Goal: Find specific page/section: Find specific page/section

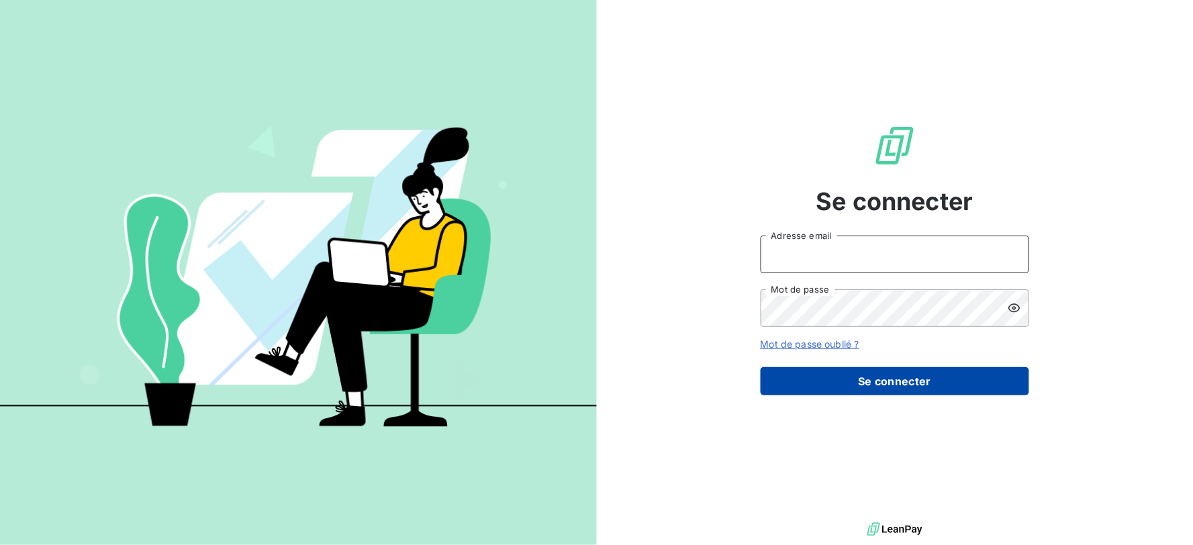
type input "[EMAIL_ADDRESS][DOMAIN_NAME]"
click at [853, 373] on button "Se connecter" at bounding box center [895, 381] width 269 height 28
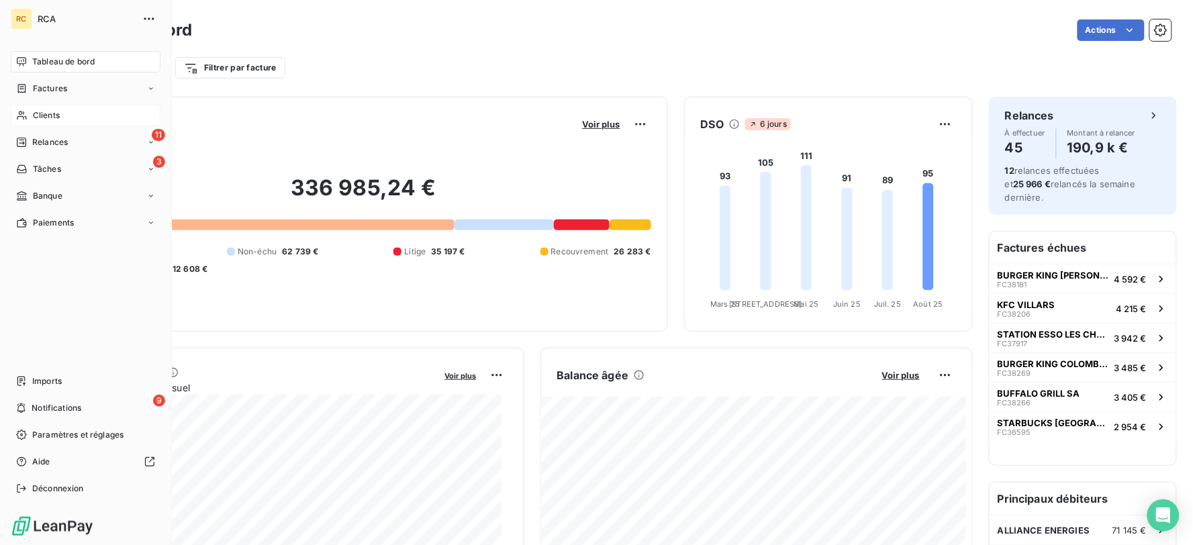
click at [109, 122] on div "Clients" at bounding box center [86, 115] width 150 height 21
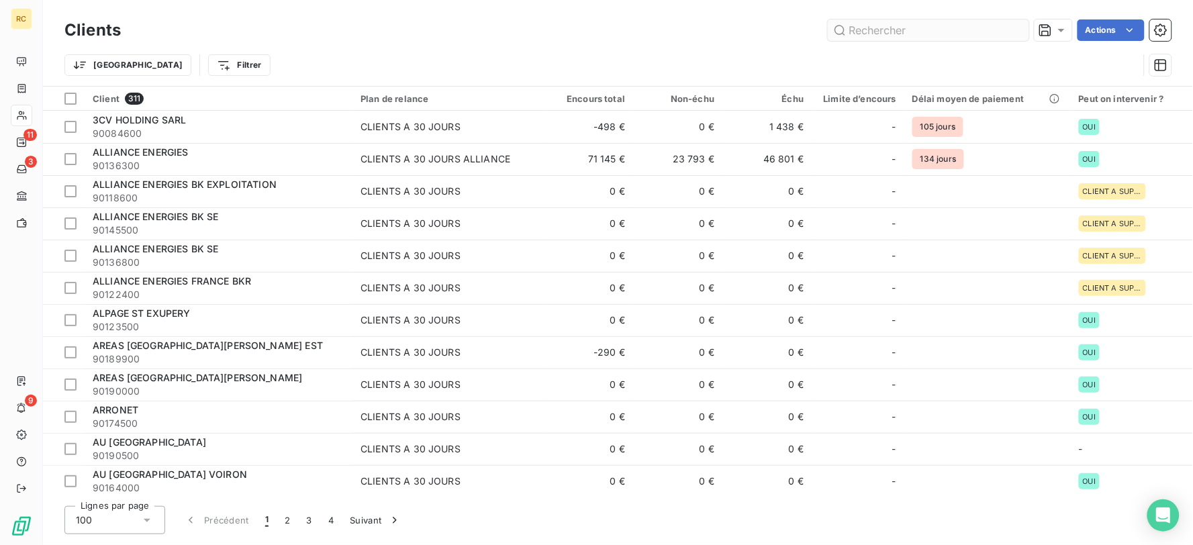
click at [917, 25] on input "text" at bounding box center [928, 29] width 201 height 21
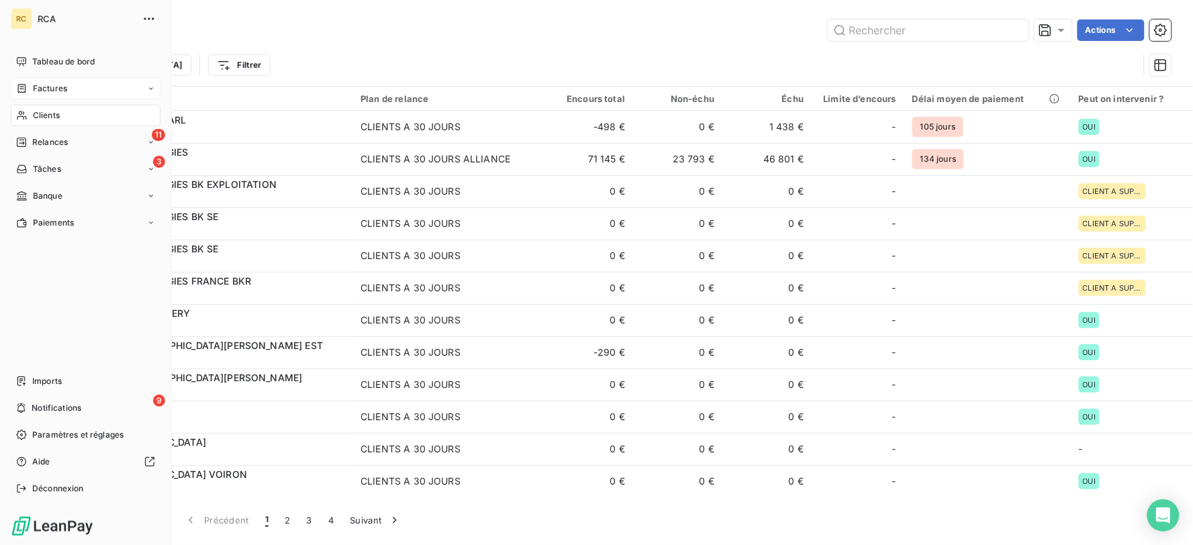
click at [84, 86] on div "Factures" at bounding box center [86, 88] width 150 height 21
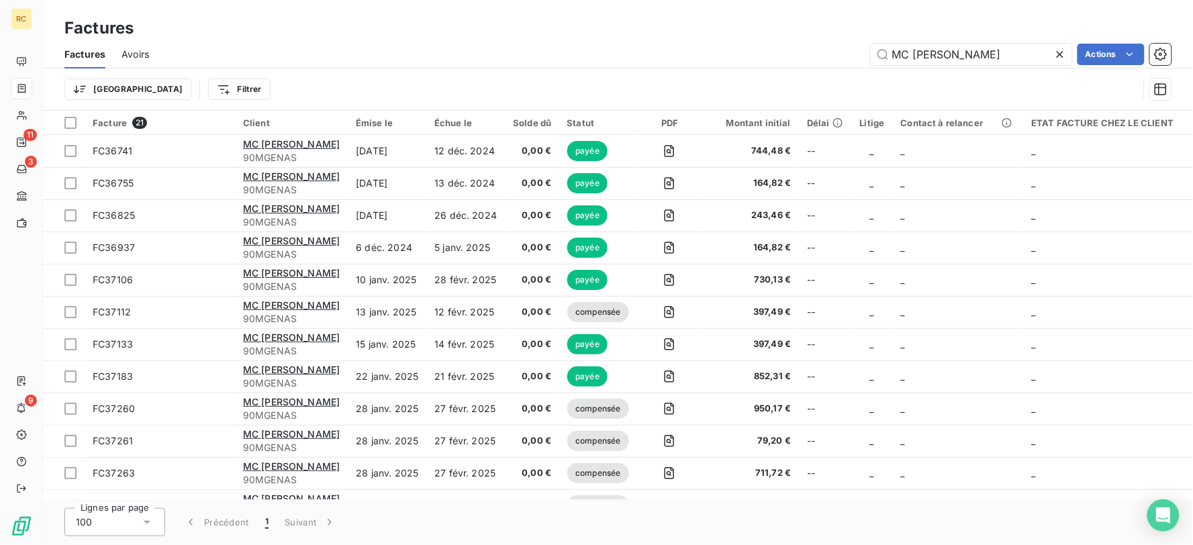
drag, startPoint x: 1008, startPoint y: 54, endPoint x: 787, endPoint y: 66, distance: 221.2
click at [787, 66] on div "Factures Avoirs MC [PERSON_NAME] Actions" at bounding box center [618, 54] width 1150 height 28
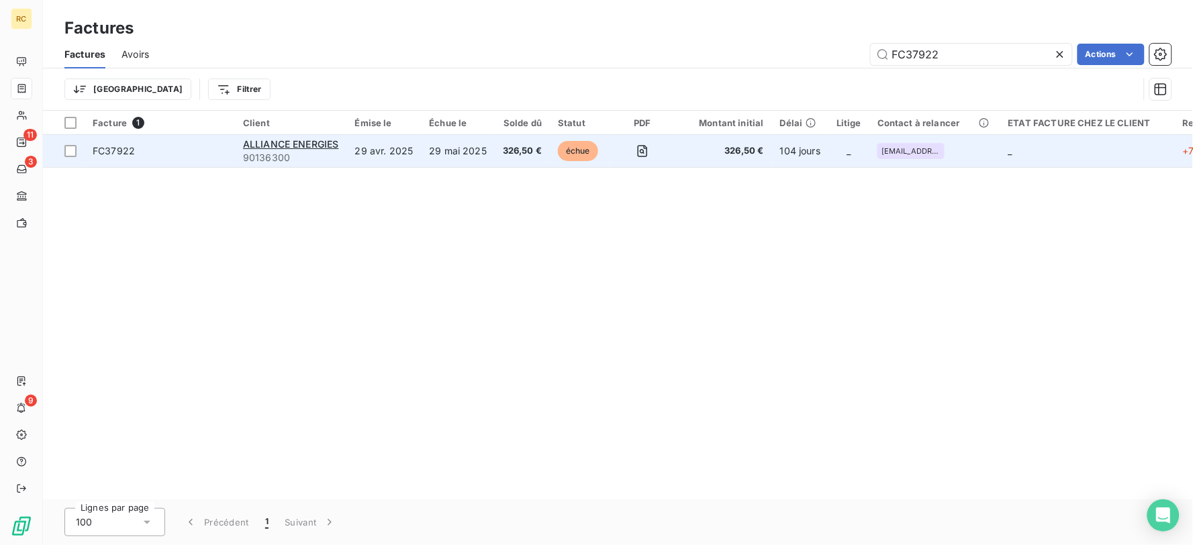
type input "FC37922"
click at [503, 156] on span "326,50 €" at bounding box center [522, 150] width 39 height 13
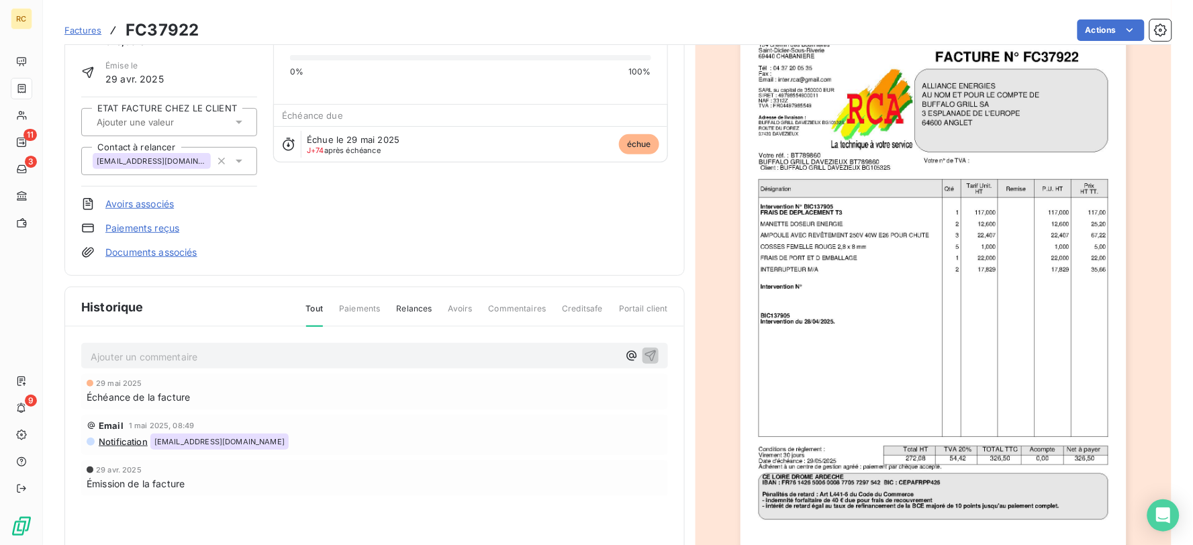
scroll to position [85, 0]
click at [149, 243] on div "ALLIANCE ENERGIES 90136300 Montant initial 326,50 € Émise le 29 avr. 2025 ETAT …" at bounding box center [169, 121] width 176 height 273
click at [152, 250] on link "Documents associés" at bounding box center [151, 251] width 92 height 13
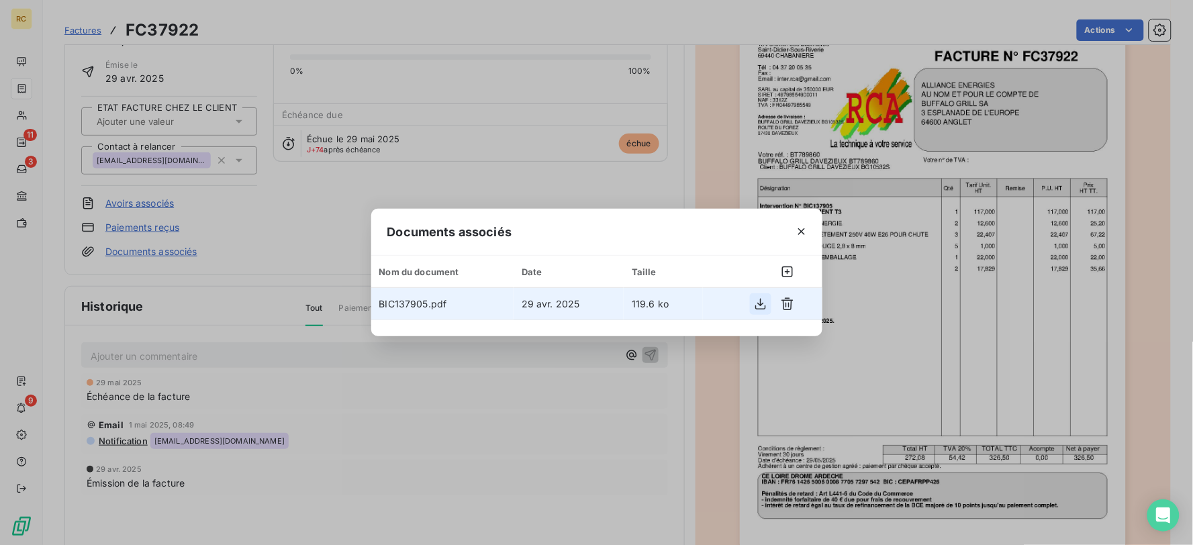
click at [757, 306] on icon "button" at bounding box center [760, 303] width 13 height 13
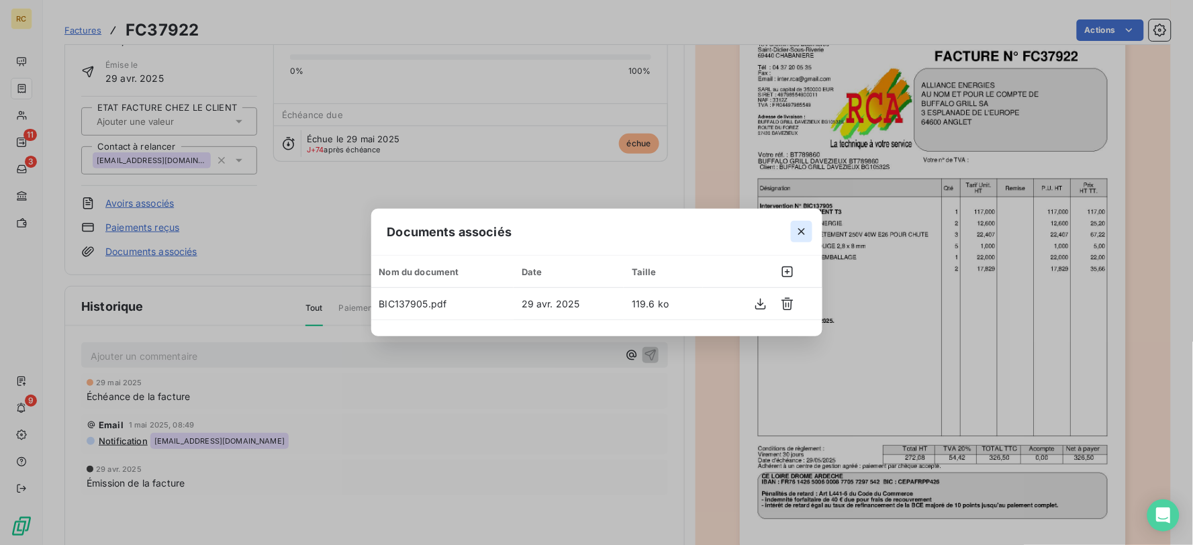
click at [809, 236] on button "button" at bounding box center [801, 231] width 21 height 21
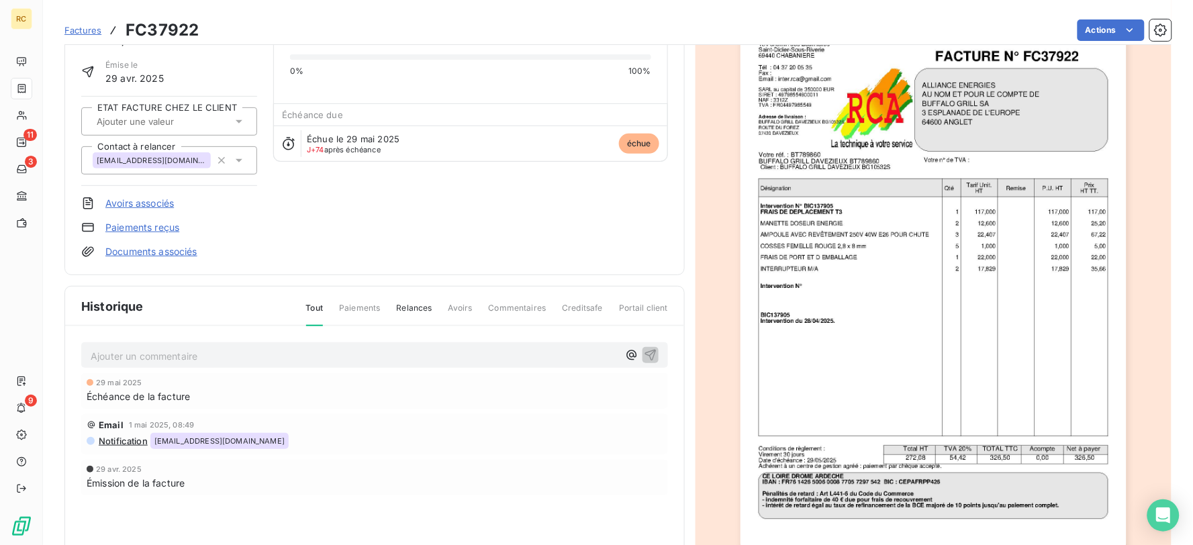
scroll to position [0, 0]
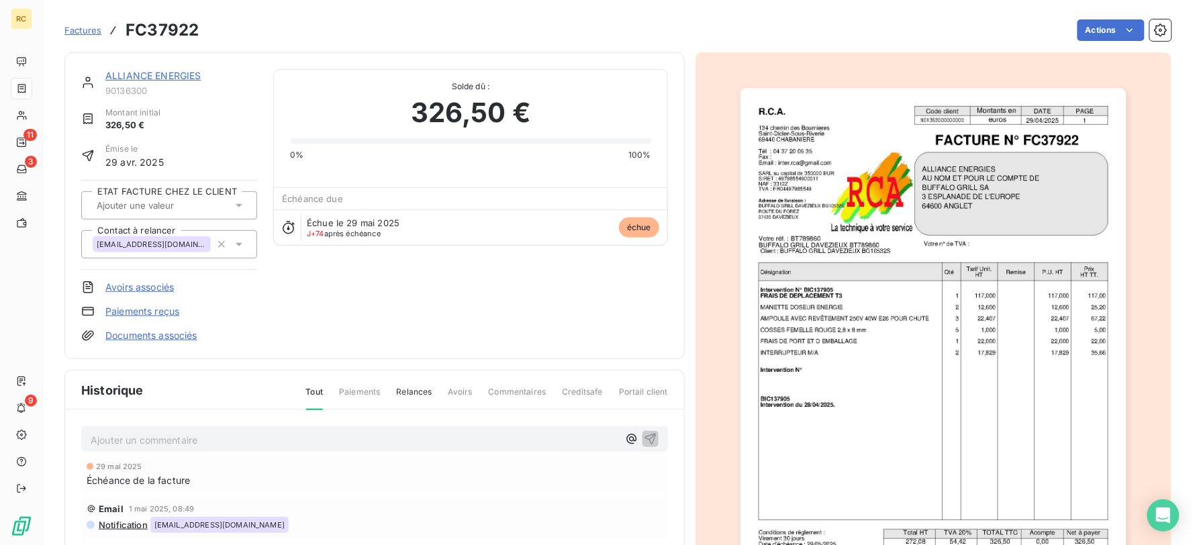
click at [73, 17] on div "Factures FC37922 Actions" at bounding box center [617, 30] width 1107 height 28
click at [77, 24] on link "Factures" at bounding box center [82, 30] width 37 height 13
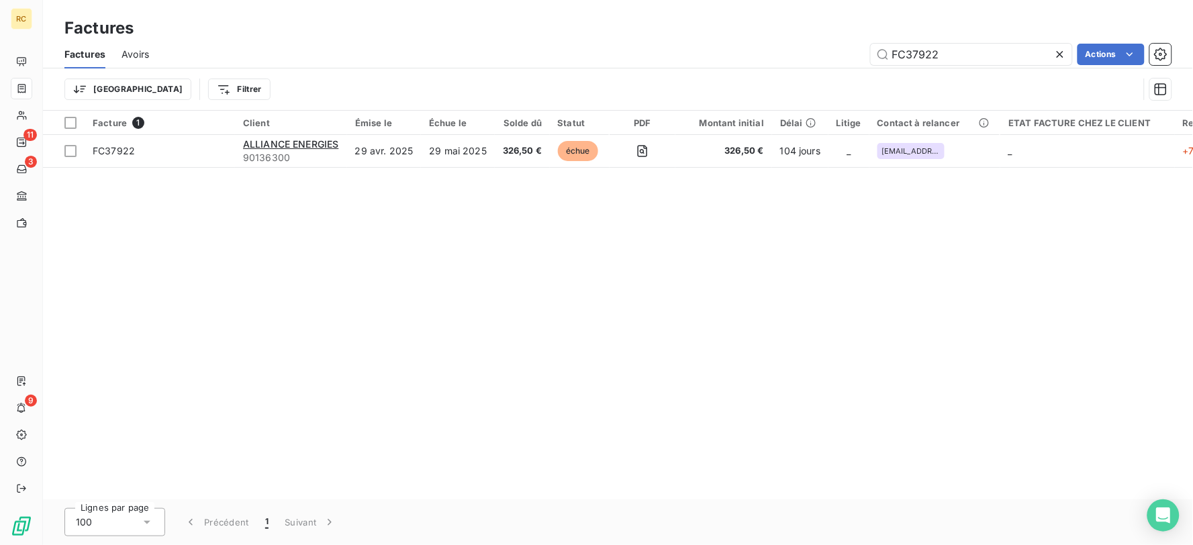
drag, startPoint x: 992, startPoint y: 50, endPoint x: 809, endPoint y: 47, distance: 183.3
click at [809, 47] on div "FC37922 Actions" at bounding box center [668, 54] width 1007 height 21
type input "FC38455"
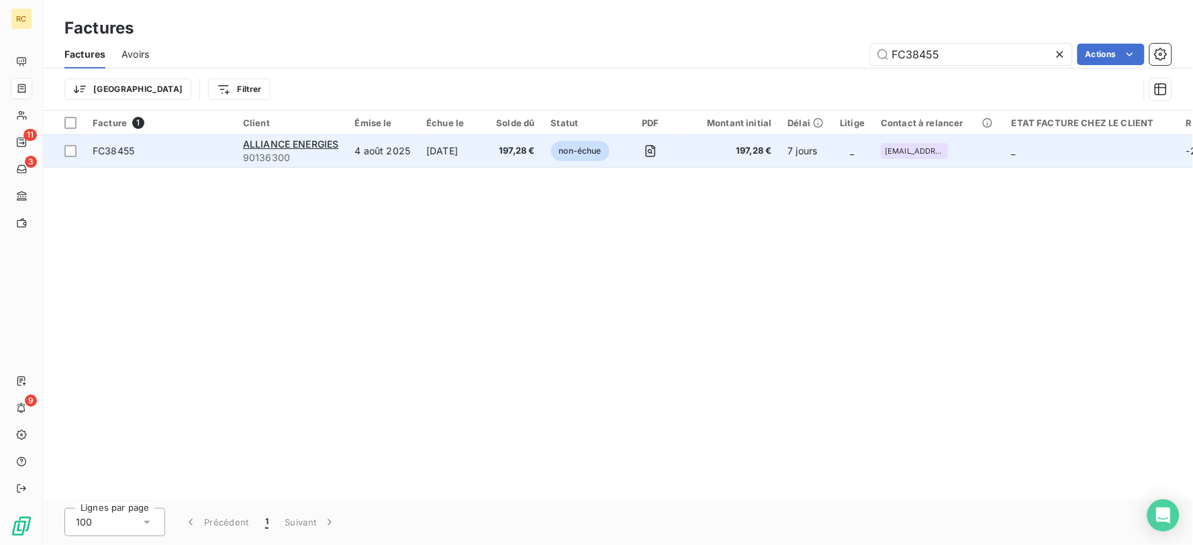
click at [475, 141] on td "[DATE]" at bounding box center [453, 151] width 70 height 32
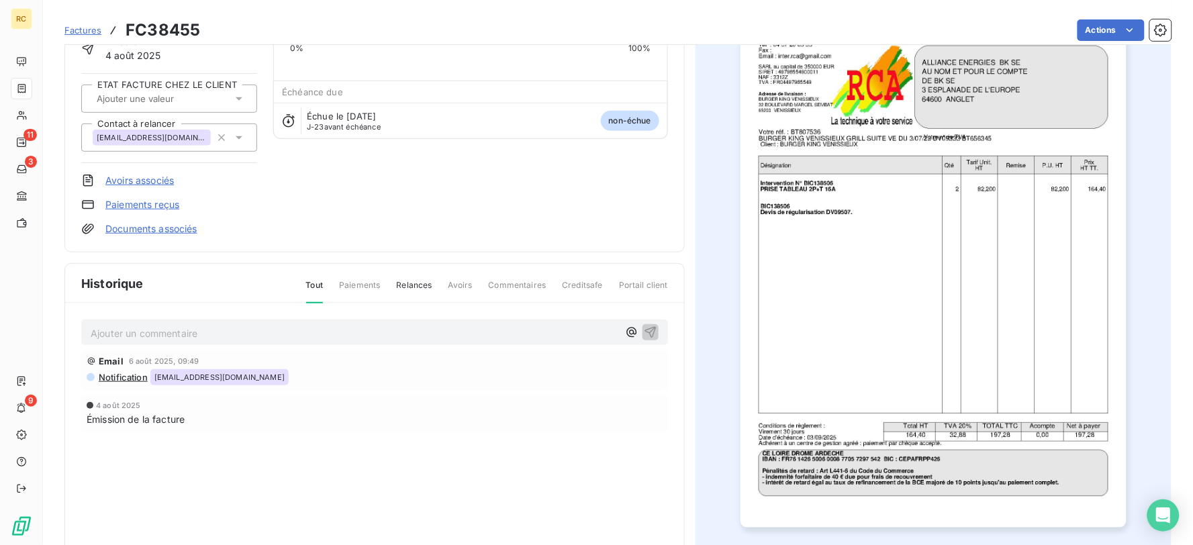
scroll to position [115, 0]
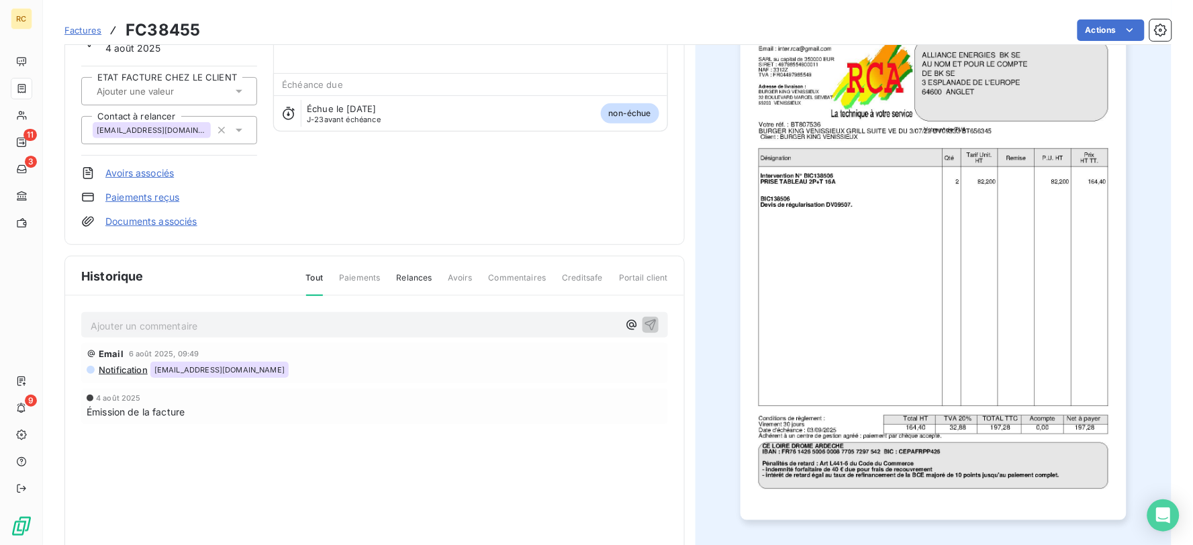
click at [169, 218] on link "Documents associés" at bounding box center [151, 221] width 92 height 13
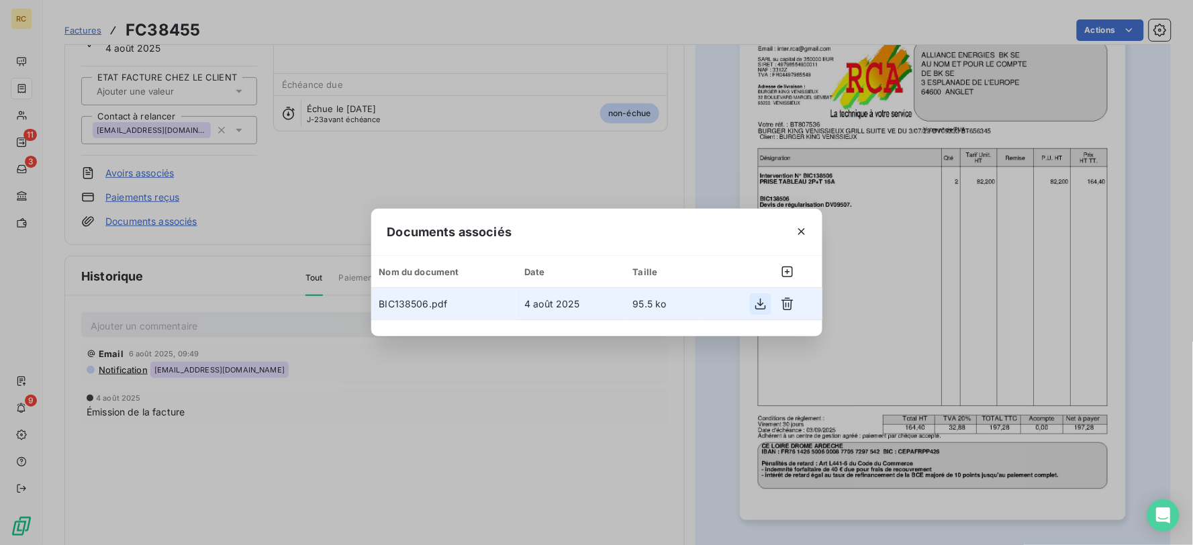
click at [761, 306] on icon "button" at bounding box center [760, 303] width 13 height 13
